Goal: Navigation & Orientation: Find specific page/section

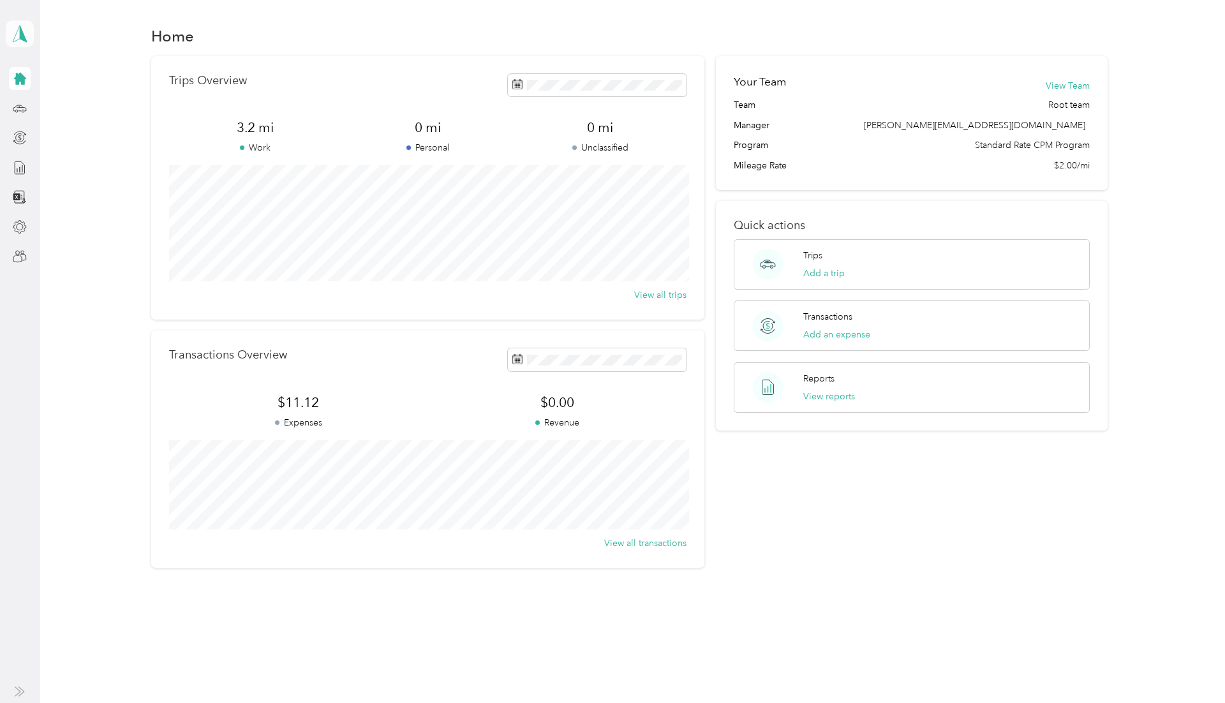
click at [19, 40] on icon at bounding box center [19, 34] width 19 height 18
click at [140, 245] on div "Trips Overview 3.2 mi Work 0 mi Personal 0 mi Unclassified View all trips Trans…" at bounding box center [629, 312] width 1147 height 512
click at [12, 251] on div at bounding box center [20, 256] width 22 height 23
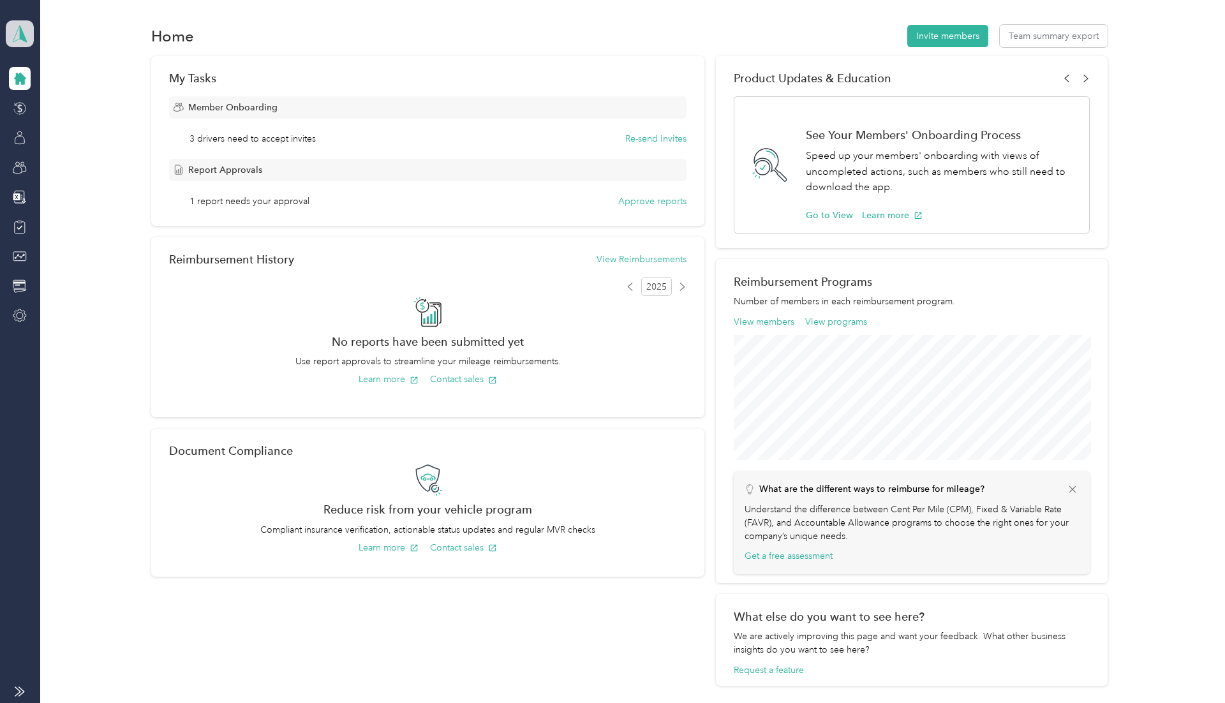
click at [10, 27] on span at bounding box center [20, 33] width 28 height 27
click at [29, 133] on div "Personal dashboard" at bounding box center [57, 133] width 80 height 13
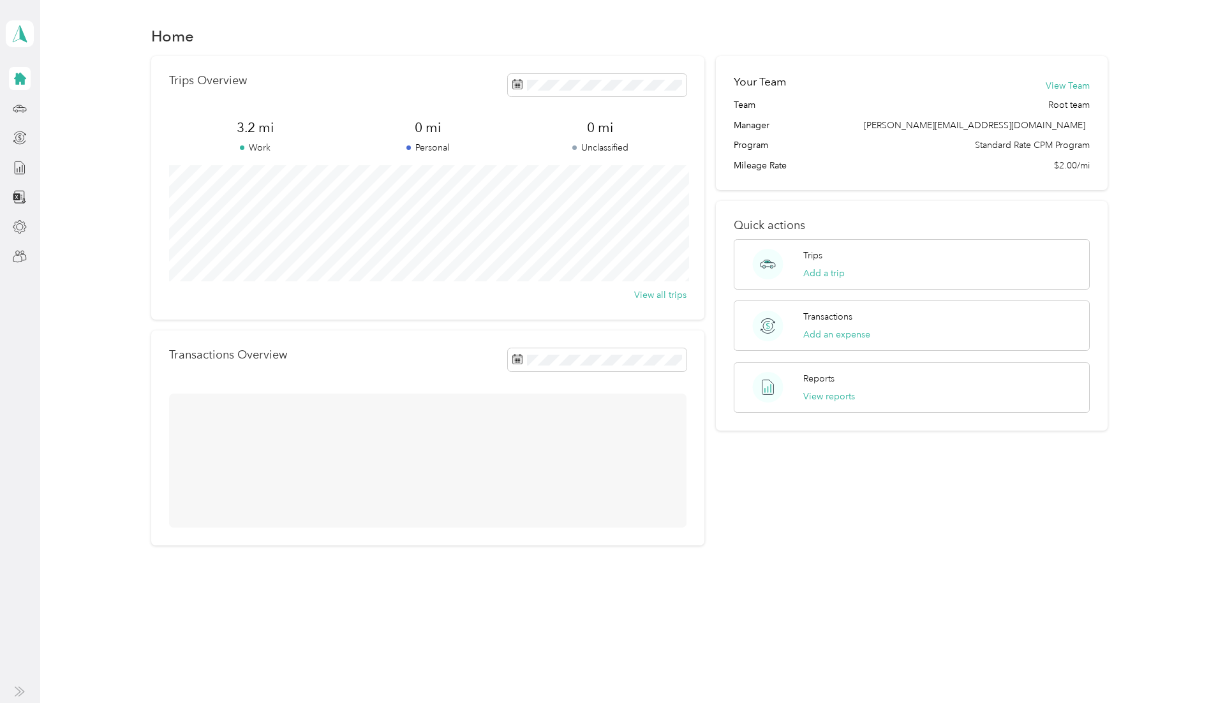
click at [19, 238] on div at bounding box center [20, 167] width 22 height 201
click at [19, 235] on div at bounding box center [20, 227] width 22 height 23
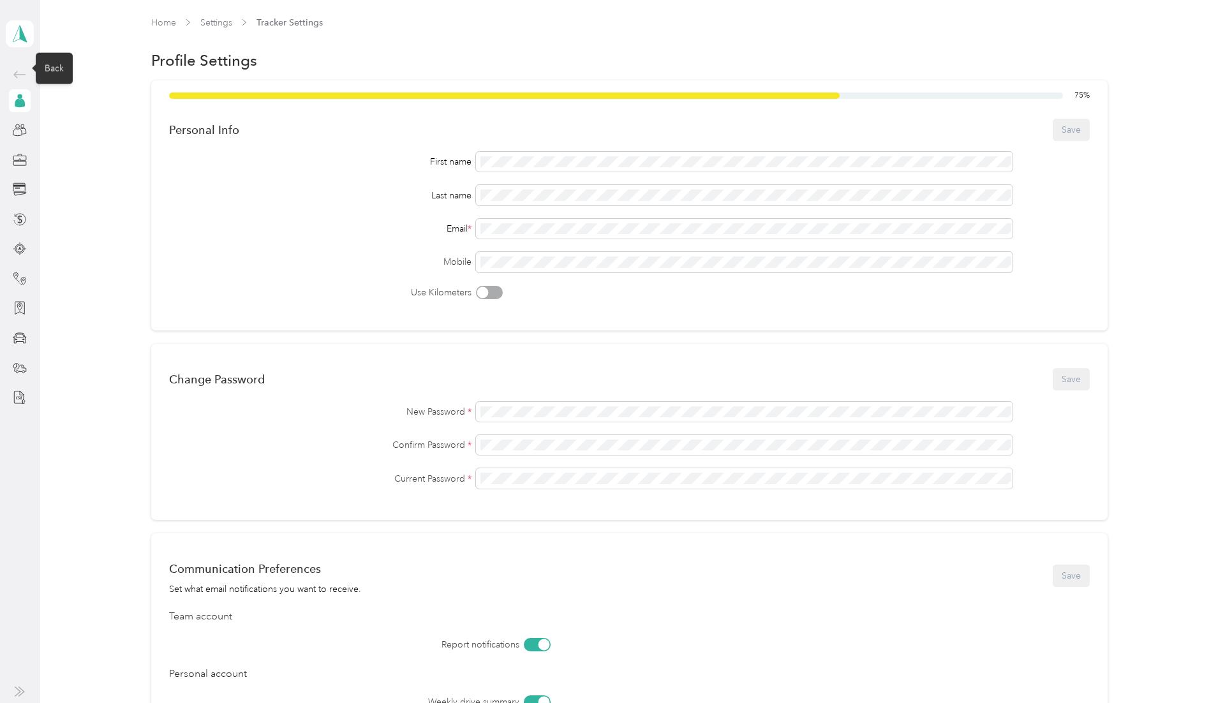
click at [16, 68] on icon at bounding box center [19, 74] width 15 height 15
